Goal: Transaction & Acquisition: Purchase product/service

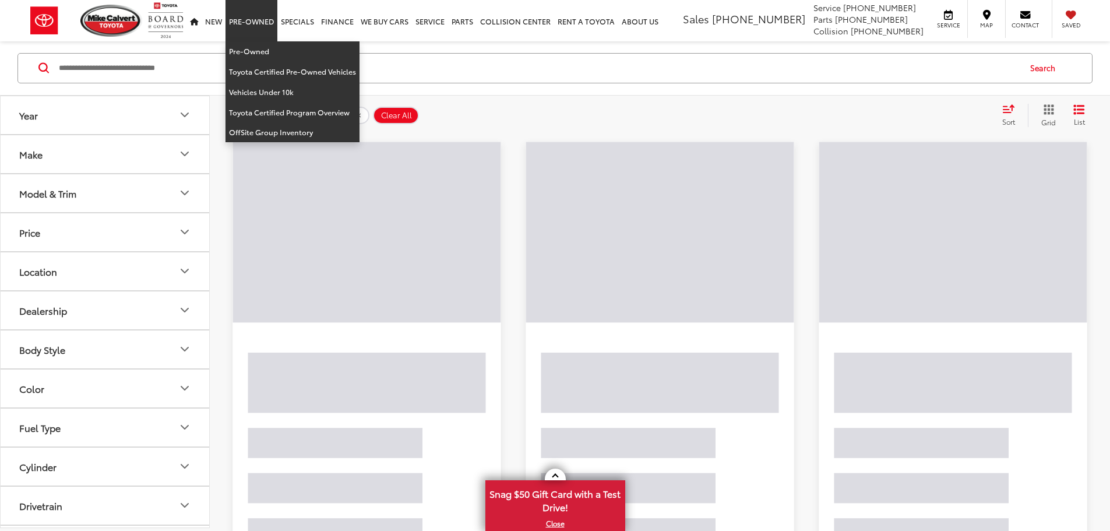
scroll to position [186, 0]
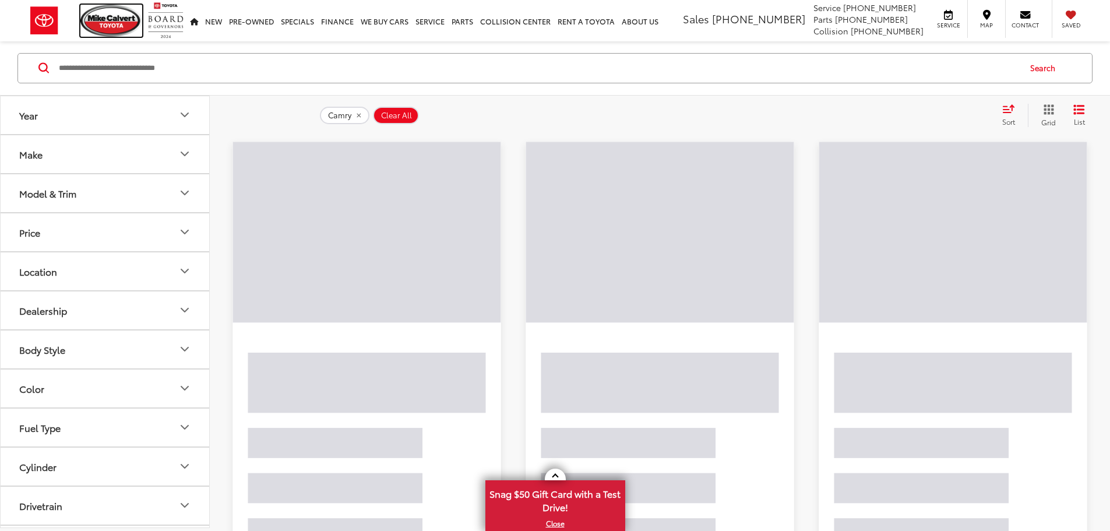
click at [104, 20] on img at bounding box center [111, 21] width 62 height 32
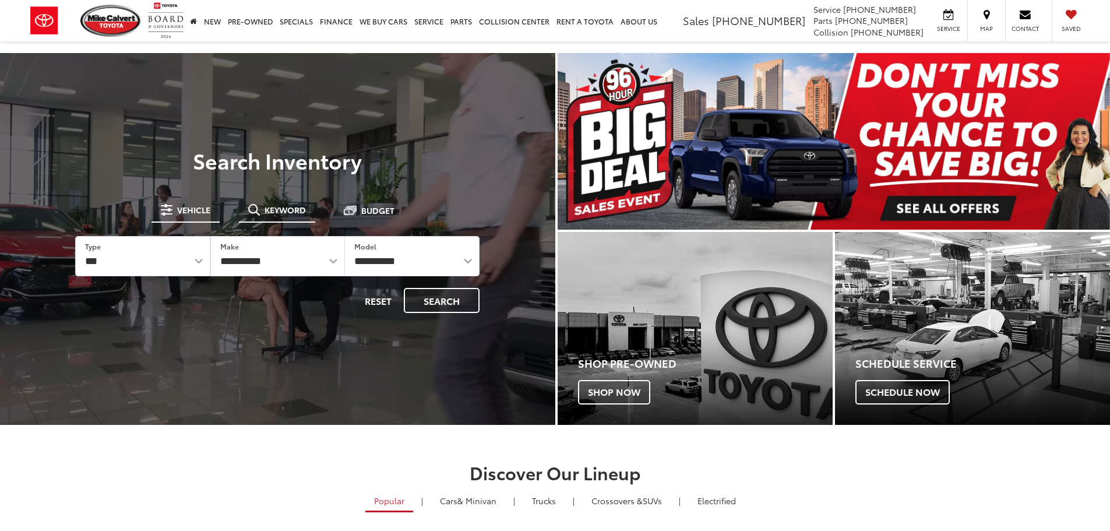
click at [276, 209] on span "Keyword" at bounding box center [285, 210] width 41 height 8
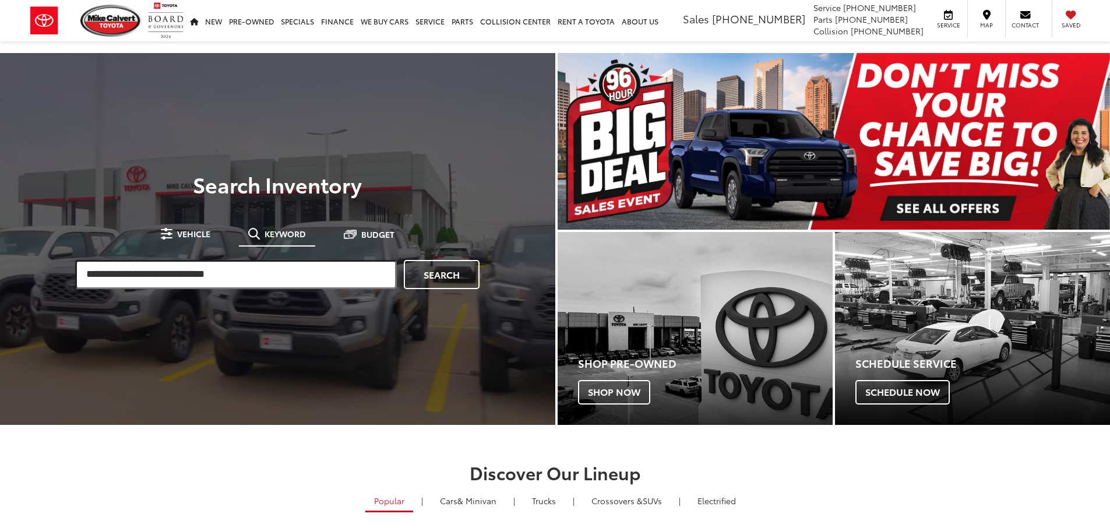
click at [264, 279] on input "search" at bounding box center [236, 274] width 322 height 29
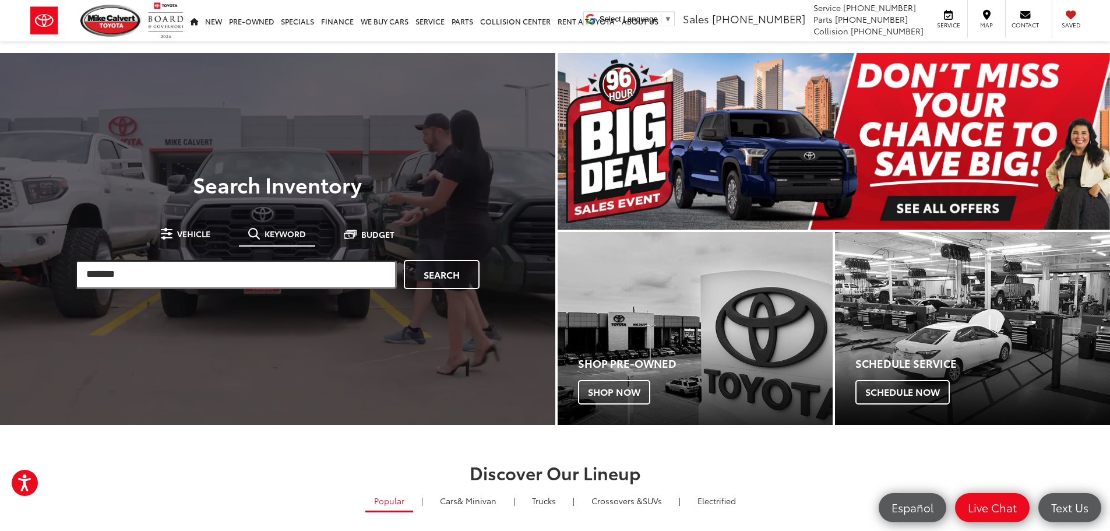
type input "*******"
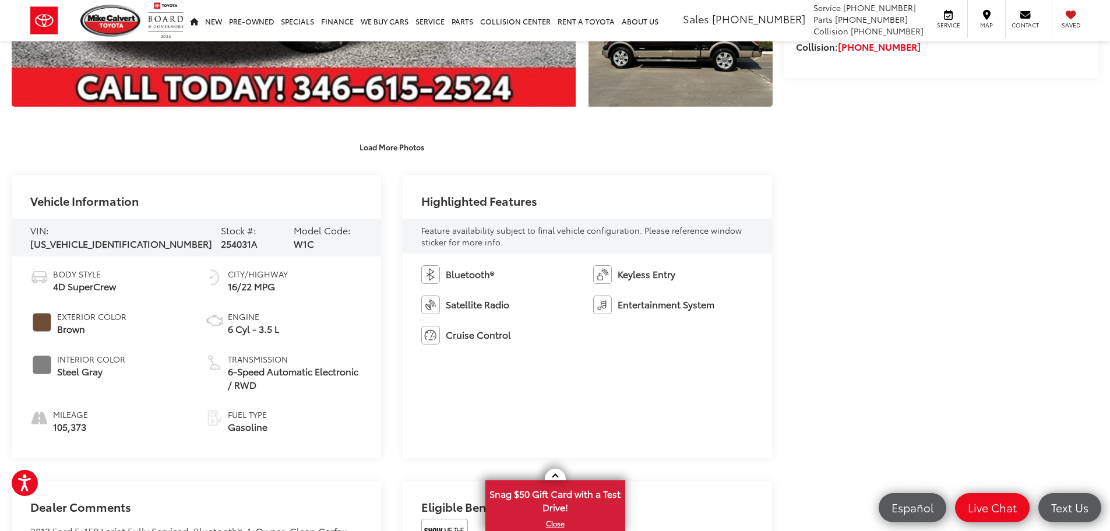
scroll to position [583, 0]
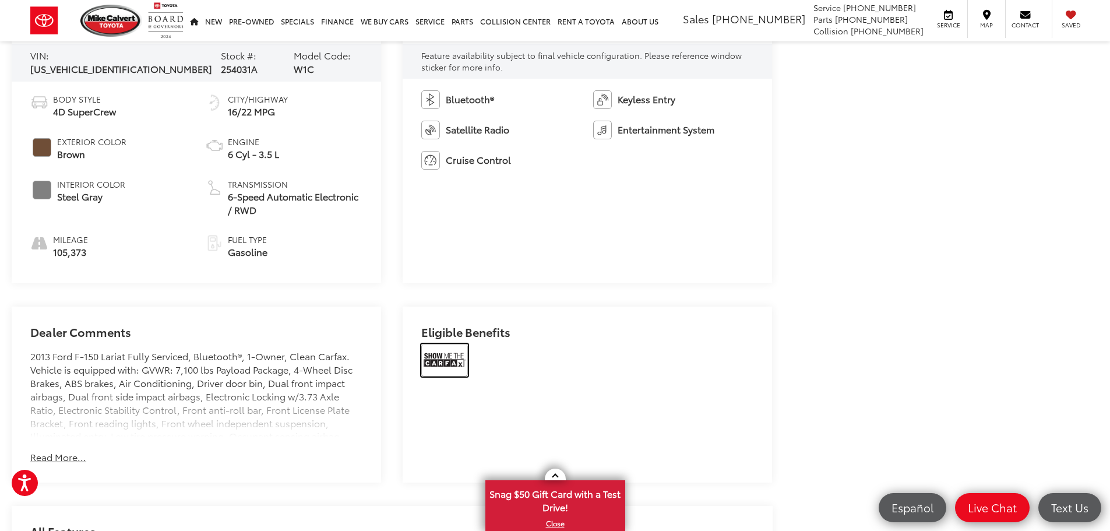
click at [438, 359] on img at bounding box center [444, 360] width 47 height 33
